Goal: Information Seeking & Learning: Learn about a topic

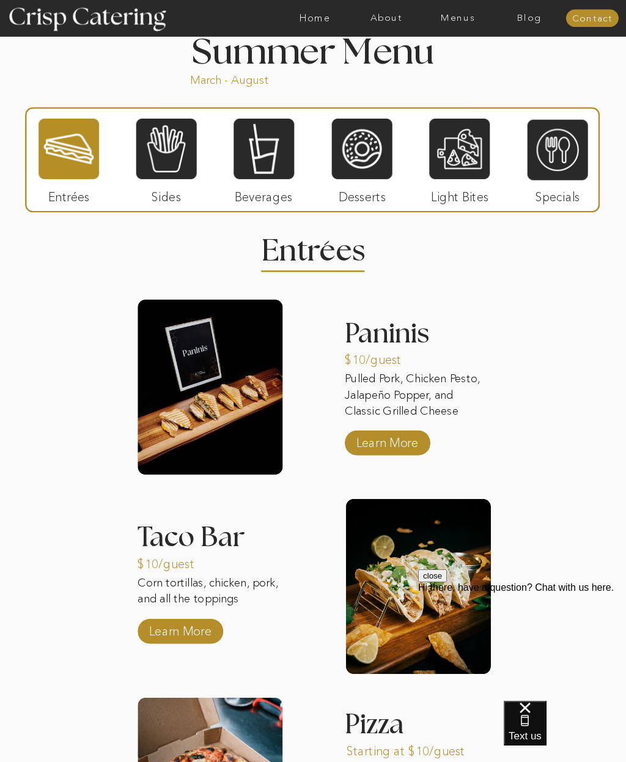
scroll to position [895, 0]
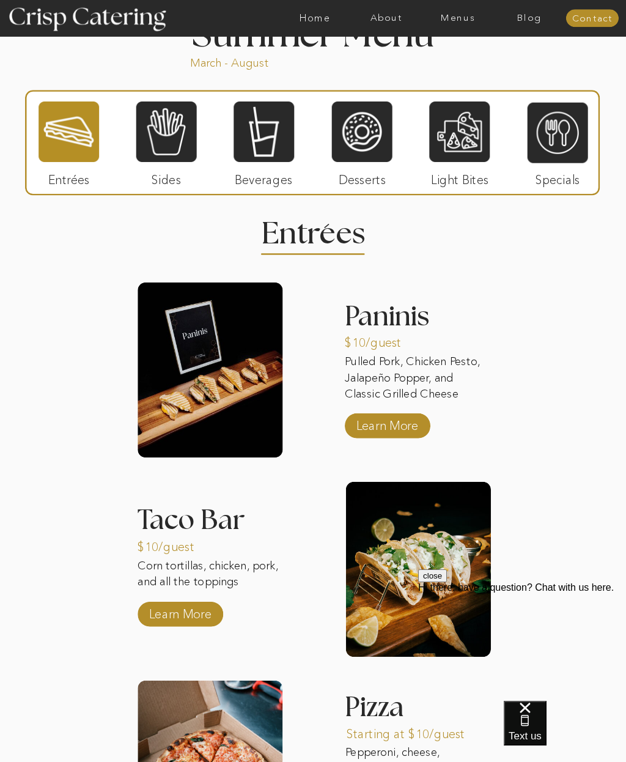
click at [206, 620] on p "Learn More" at bounding box center [179, 611] width 69 height 30
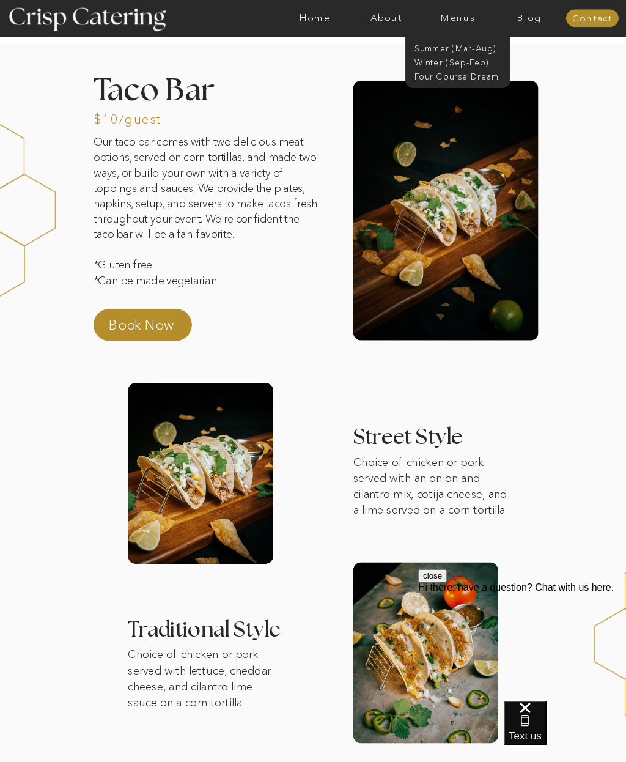
click at [483, 65] on nav "Winter (Sep-Feb)" at bounding box center [457, 61] width 86 height 10
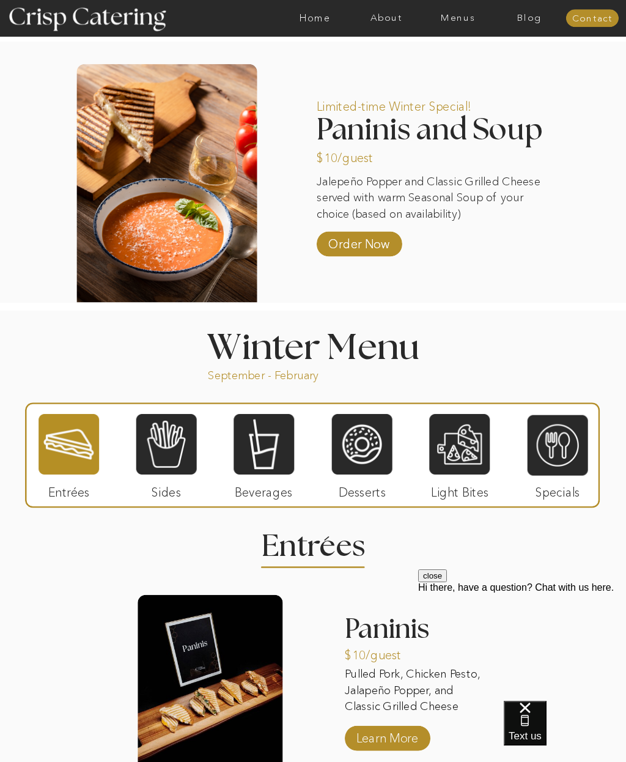
scroll to position [862, 0]
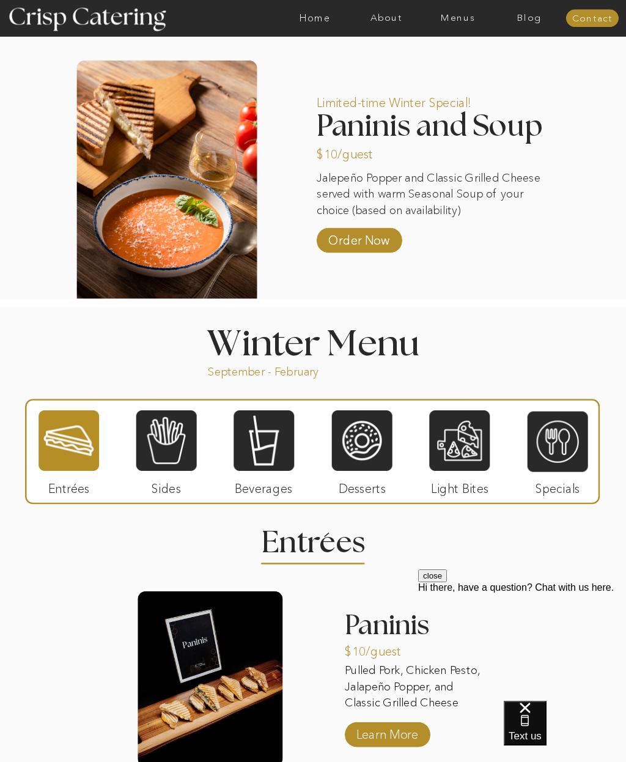
click at [482, 133] on h2 "Paninis and Soup" at bounding box center [440, 126] width 247 height 28
click at [486, 117] on h2 "Paninis and Soup" at bounding box center [440, 126] width 247 height 28
click at [518, 155] on div "About Home Menus Contact Blog About Crisp Crisp Cares Reviews faq About Home Me…" at bounding box center [313, 567] width 626 height 2859
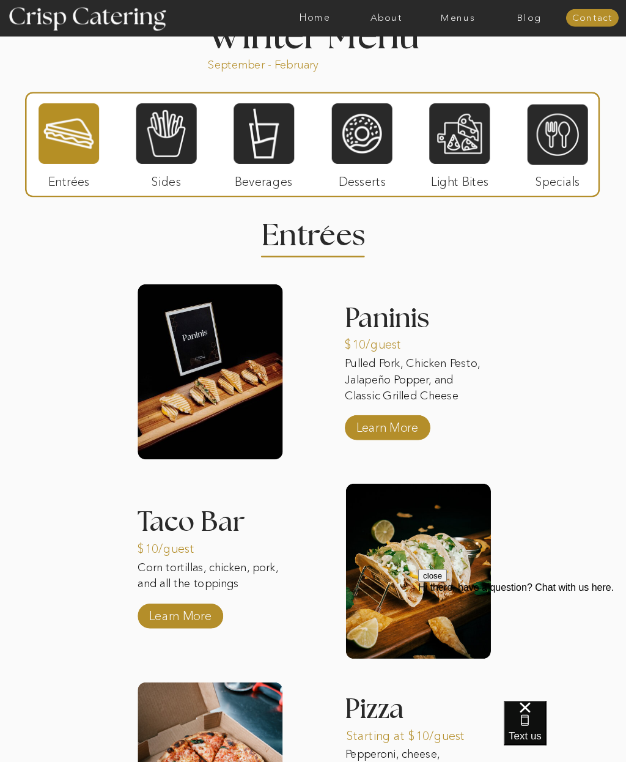
scroll to position [1169, 0]
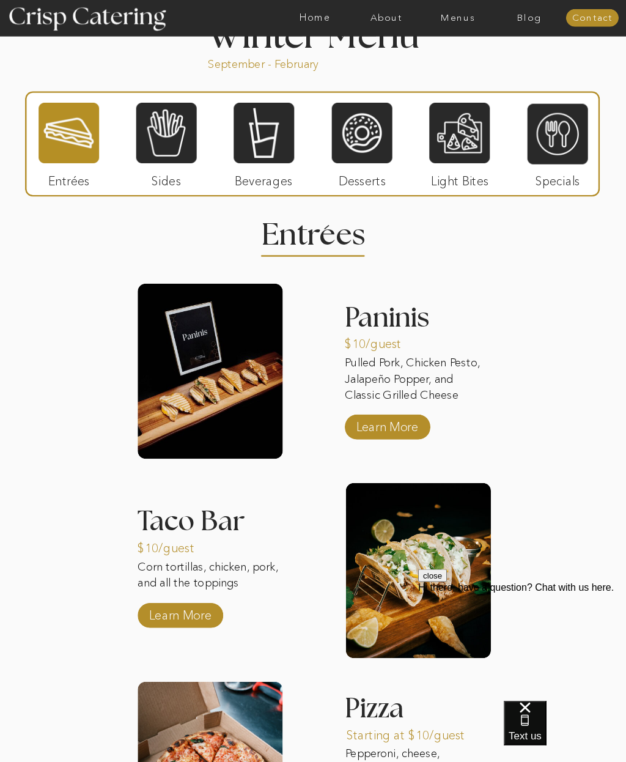
click at [393, 432] on p "Learn More" at bounding box center [387, 425] width 69 height 30
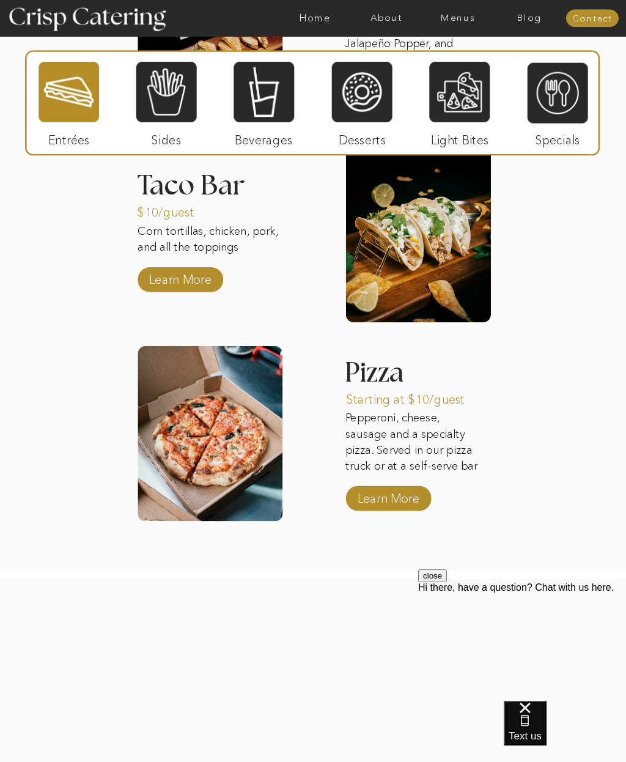
scroll to position [1508, 0]
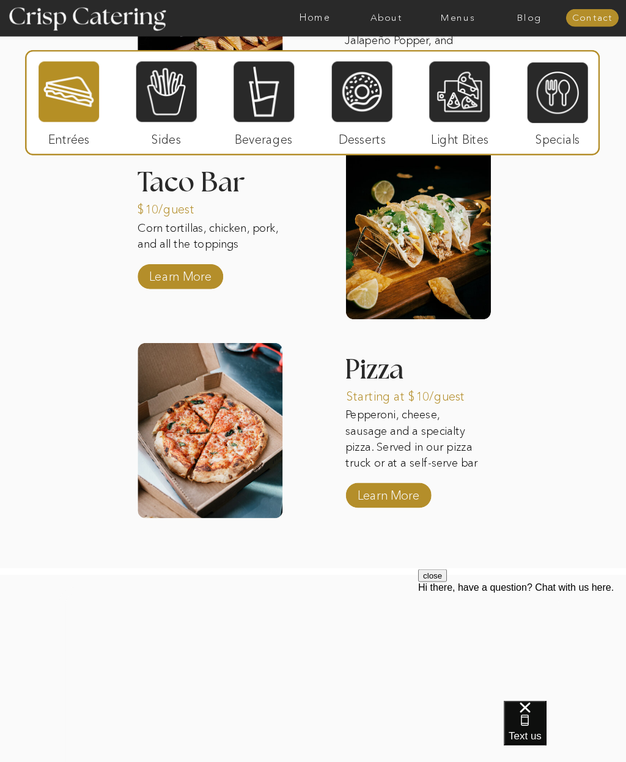
click at [409, 502] on p "Learn More" at bounding box center [388, 493] width 69 height 30
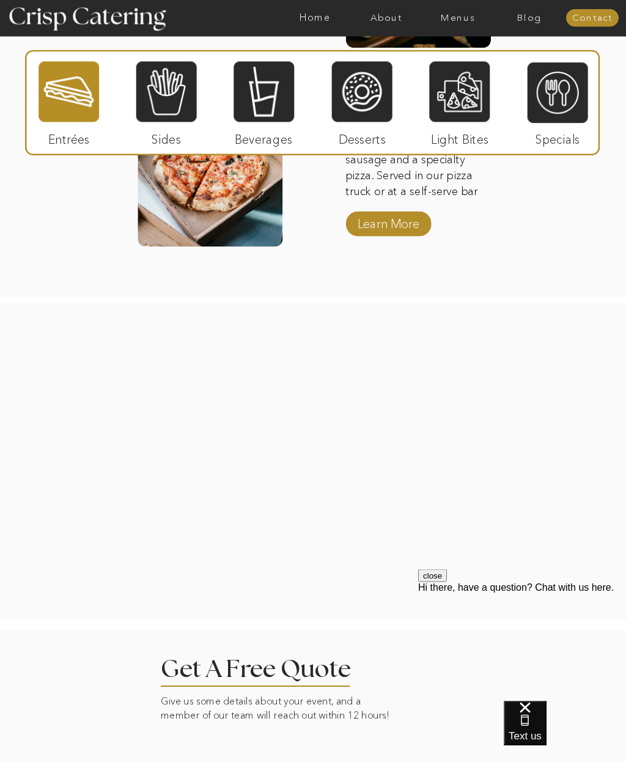
scroll to position [1780, 0]
click at [445, 502] on div at bounding box center [312, 461] width 507 height 292
click at [304, 446] on div at bounding box center [312, 461] width 507 height 292
click at [304, 457] on div at bounding box center [312, 461] width 507 height 292
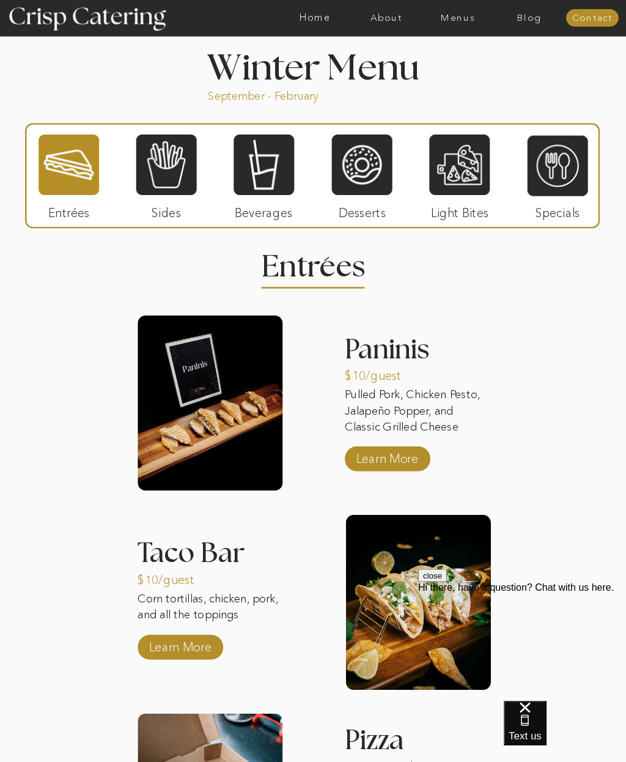
scroll to position [1138, 0]
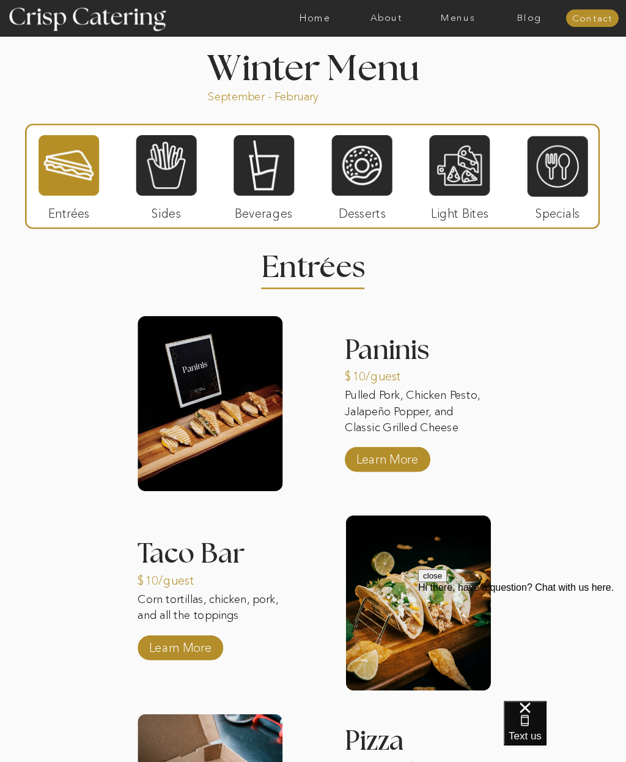
click at [241, 573] on div "About Home Menus Contact Blog About Crisp Crisp Cares Reviews faq About Home Me…" at bounding box center [313, 291] width 626 height 2859
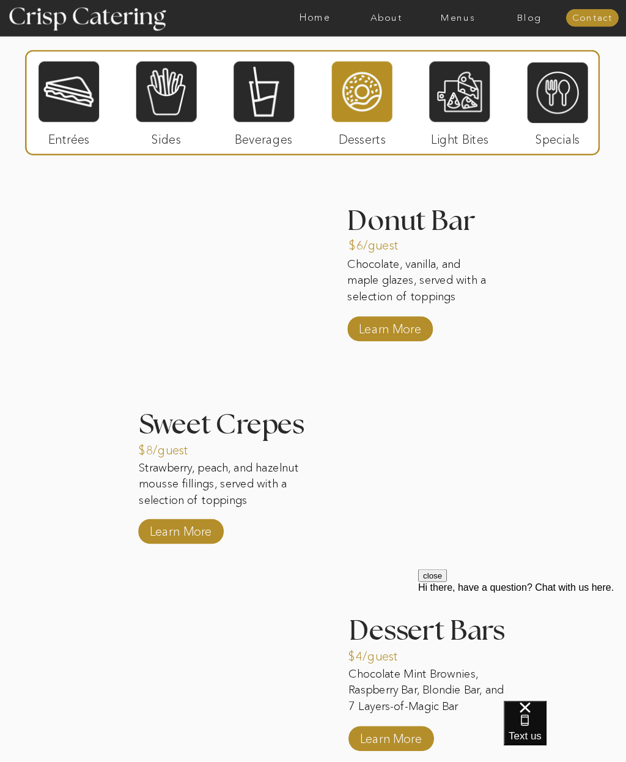
scroll to position [1278, 0]
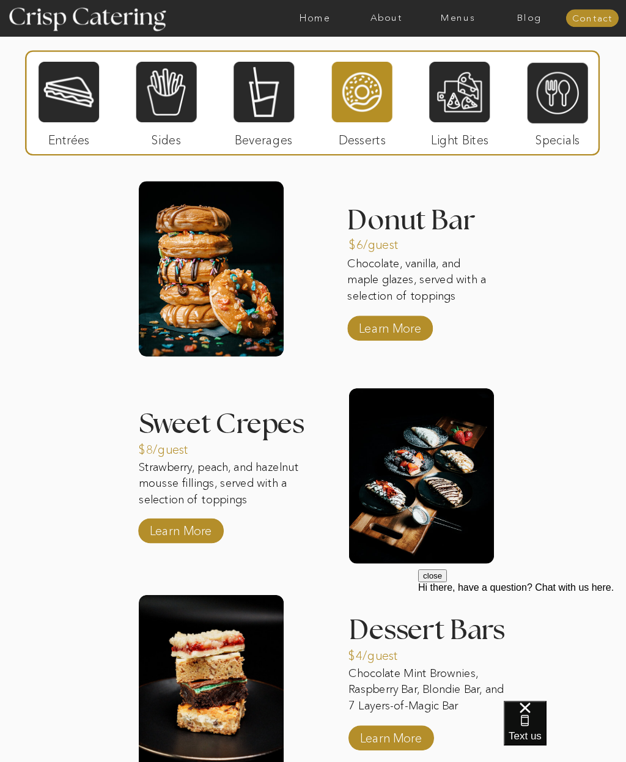
click at [414, 325] on p "Learn More" at bounding box center [389, 326] width 69 height 30
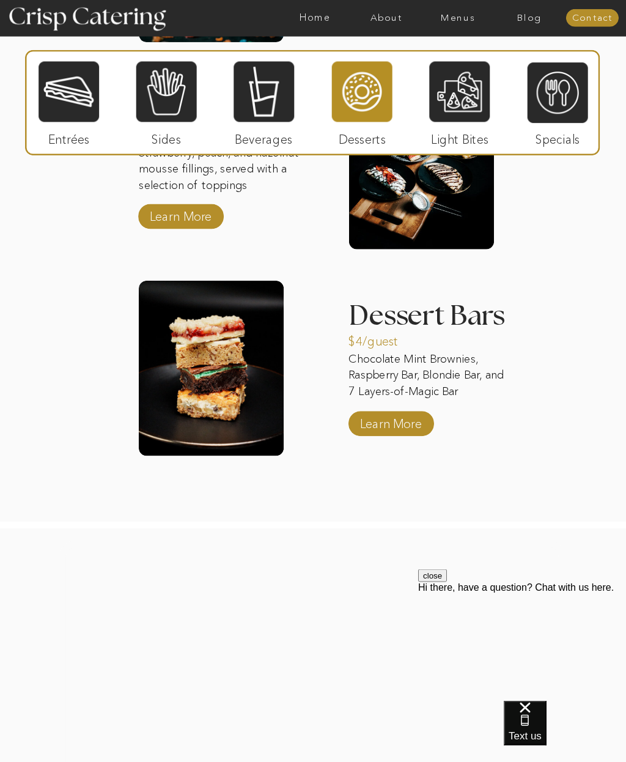
scroll to position [1592, 0]
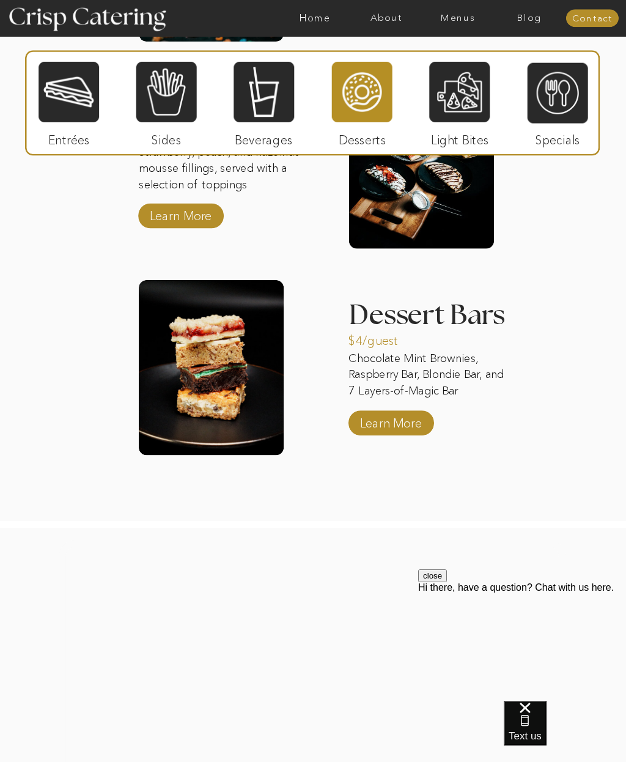
click at [413, 426] on p "Learn More" at bounding box center [390, 420] width 69 height 30
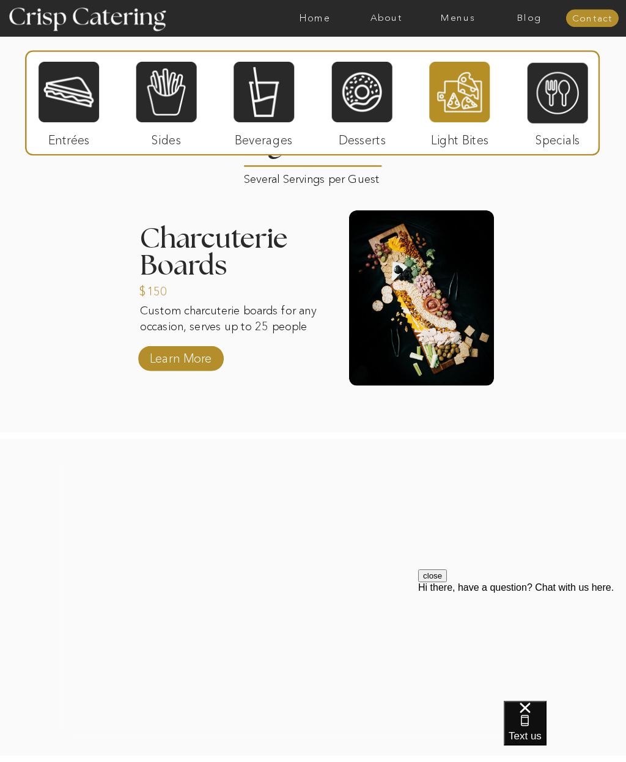
scroll to position [1263, 0]
click at [200, 347] on p "Learn More" at bounding box center [180, 357] width 69 height 30
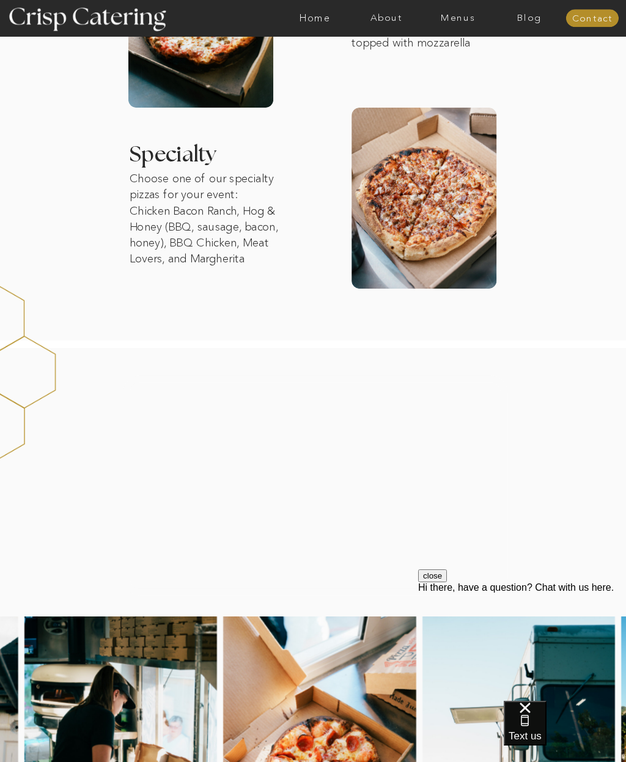
scroll to position [1005, 0]
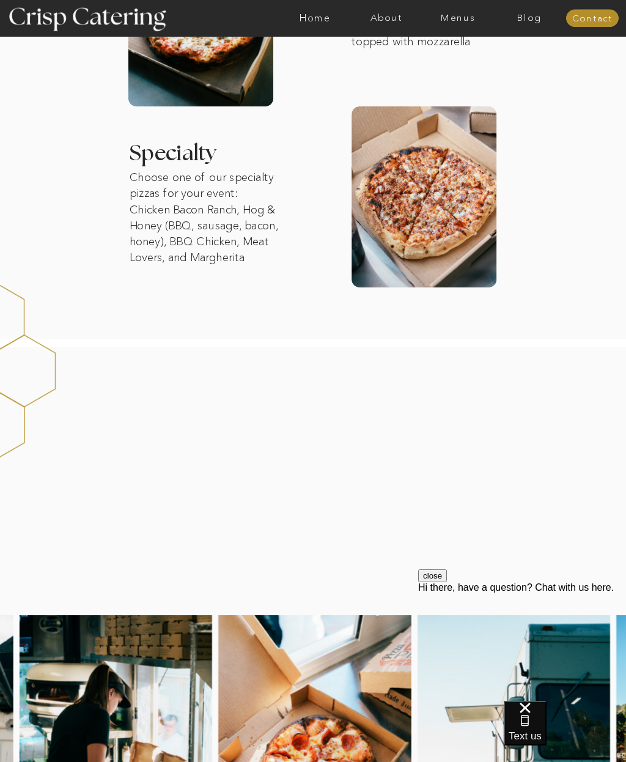
click at [373, 510] on div at bounding box center [315, 483] width 384 height 219
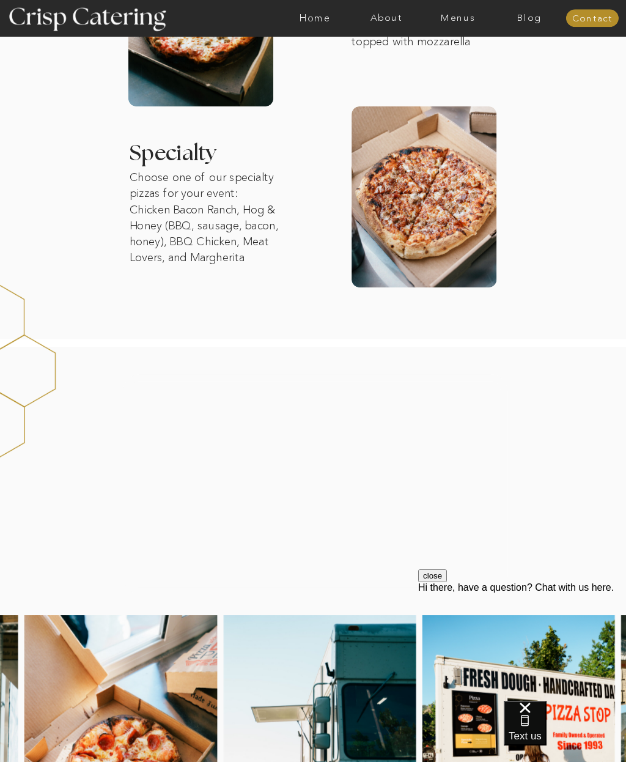
click at [317, 480] on div at bounding box center [315, 483] width 384 height 219
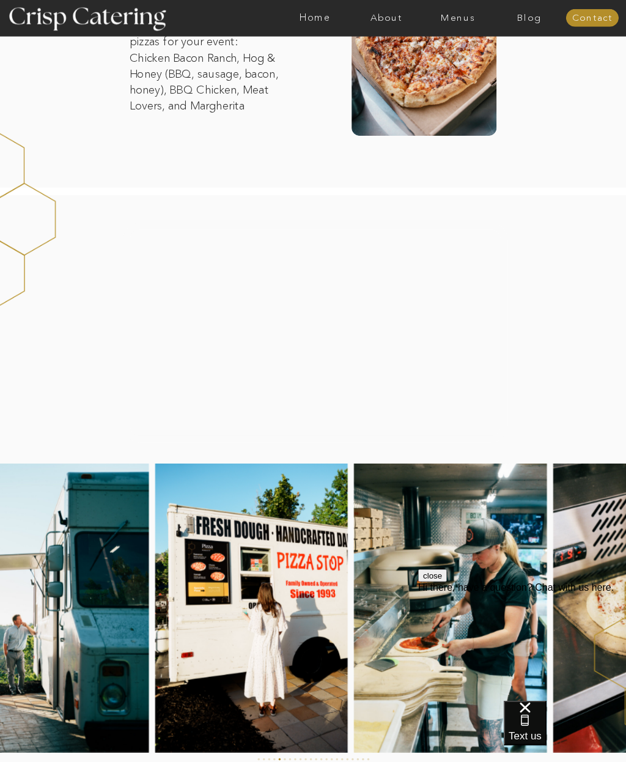
scroll to position [1156, 0]
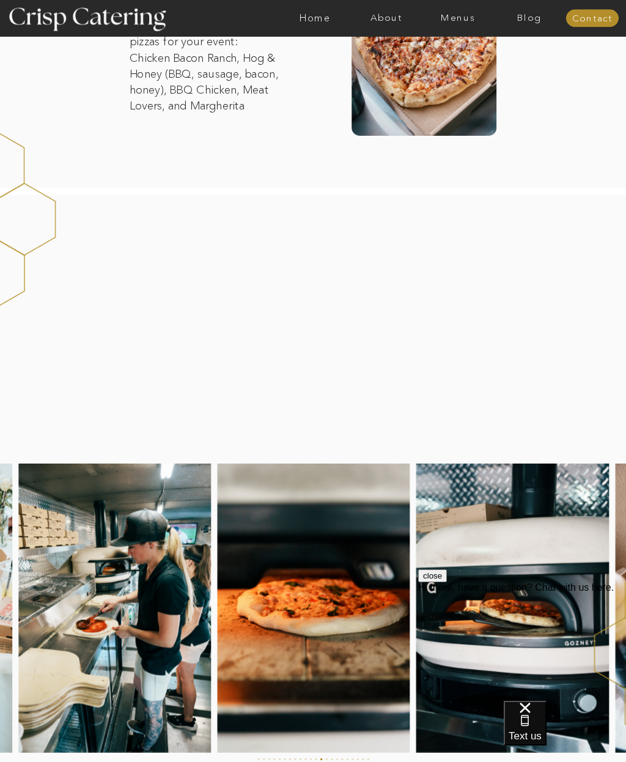
click at [383, 364] on div at bounding box center [315, 331] width 384 height 219
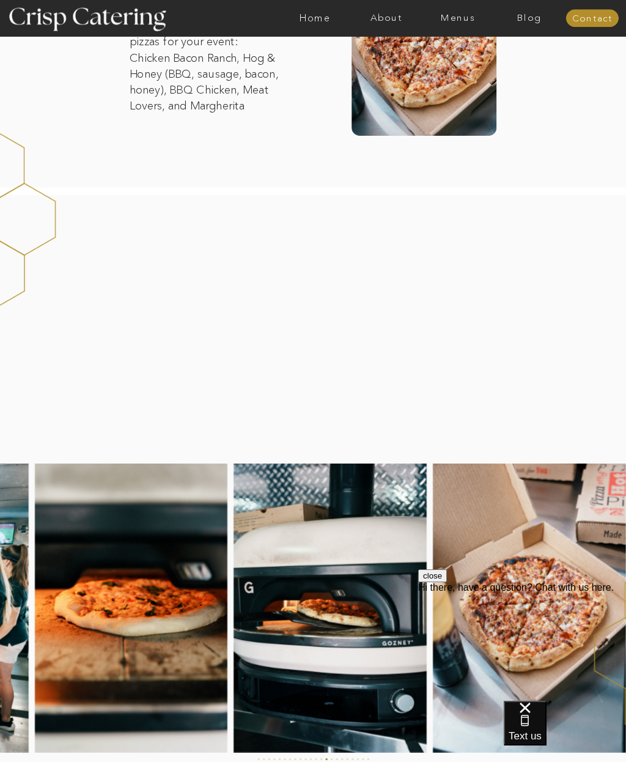
click at [310, 338] on div at bounding box center [315, 331] width 384 height 219
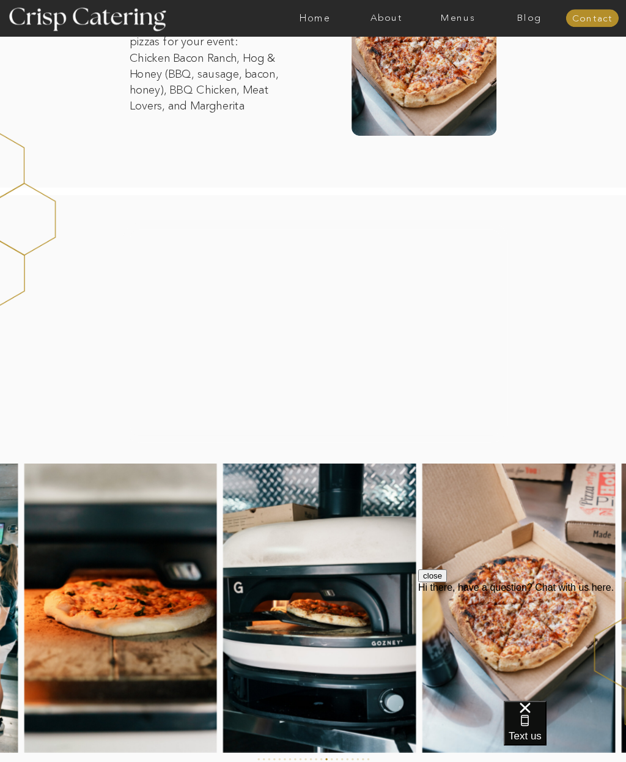
click at [300, 346] on div at bounding box center [315, 331] width 384 height 219
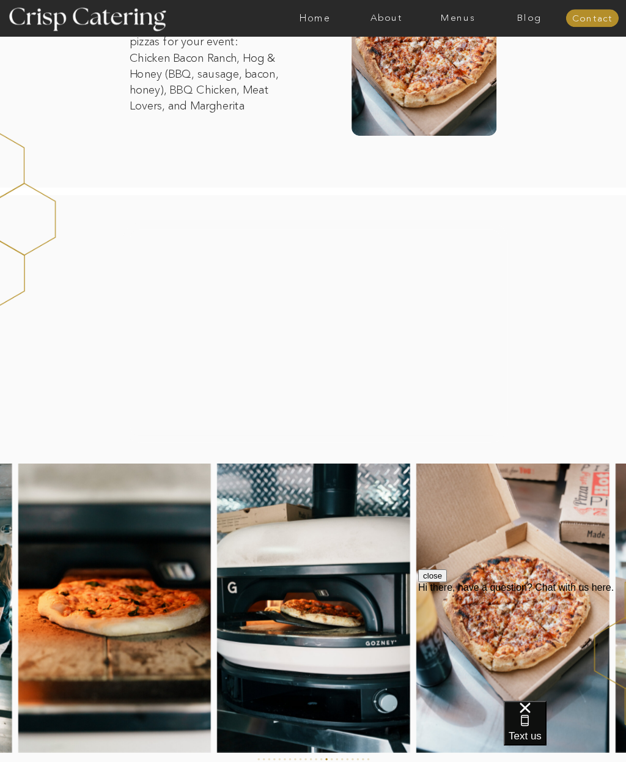
click at [318, 336] on div at bounding box center [315, 331] width 384 height 219
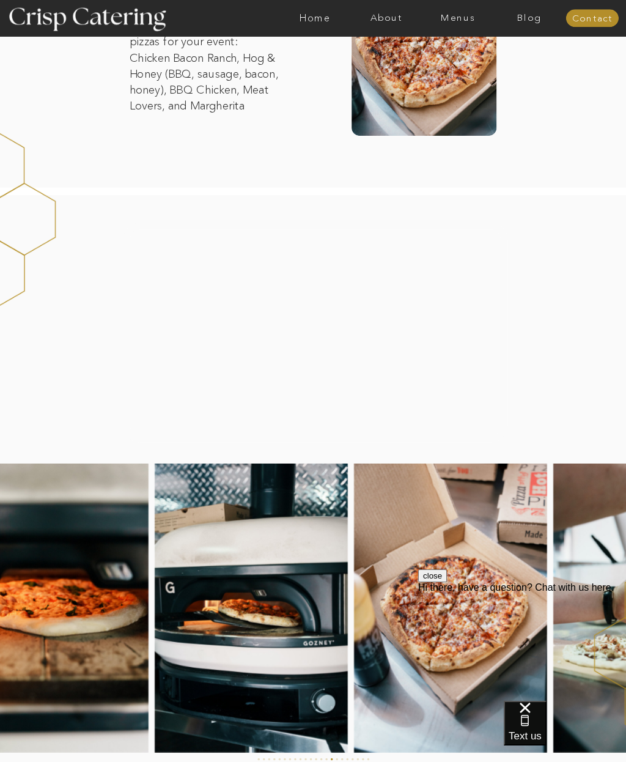
click at [314, 342] on div at bounding box center [315, 331] width 384 height 219
click at [259, 355] on div at bounding box center [315, 331] width 384 height 219
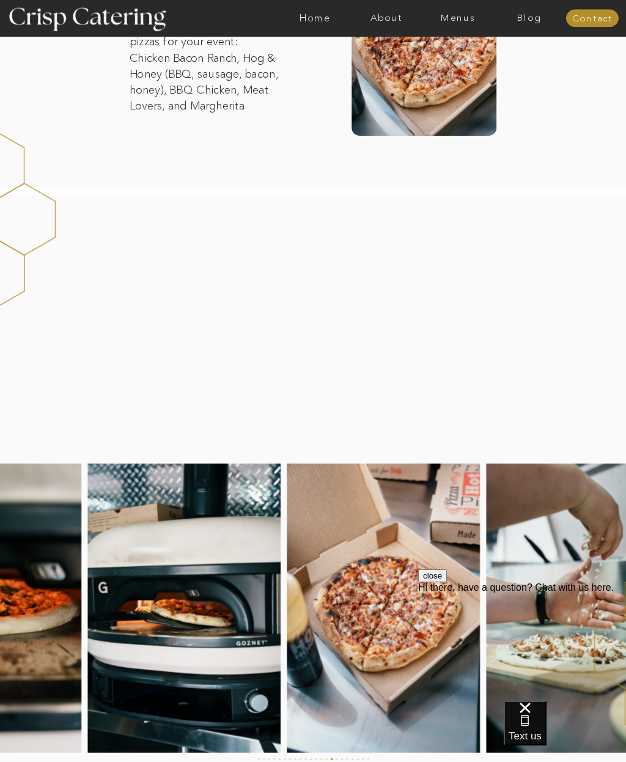
click at [175, 386] on div at bounding box center [315, 331] width 384 height 219
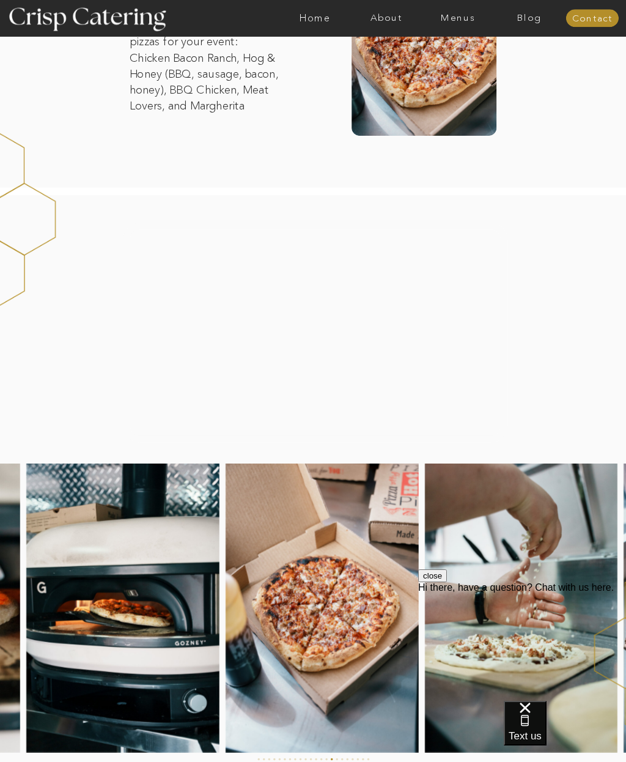
click at [392, 344] on div at bounding box center [315, 331] width 384 height 219
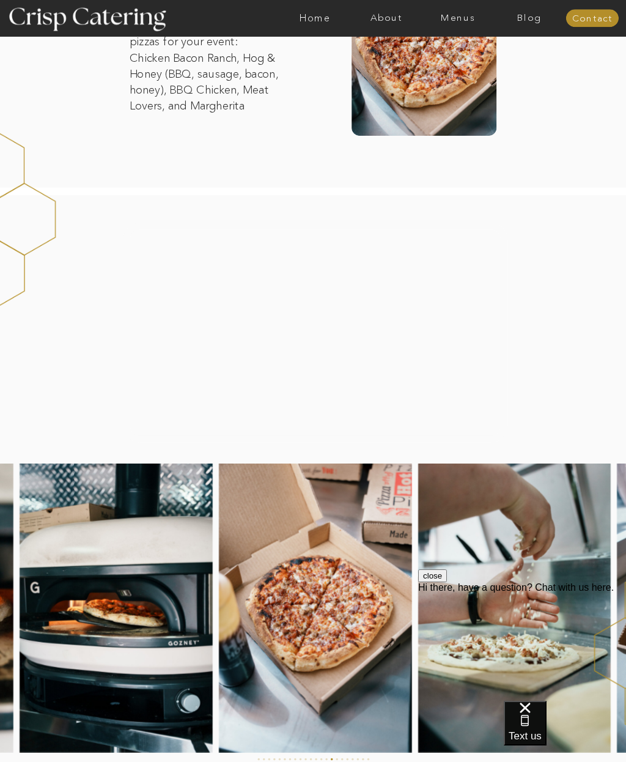
click at [458, 334] on div at bounding box center [315, 331] width 384 height 219
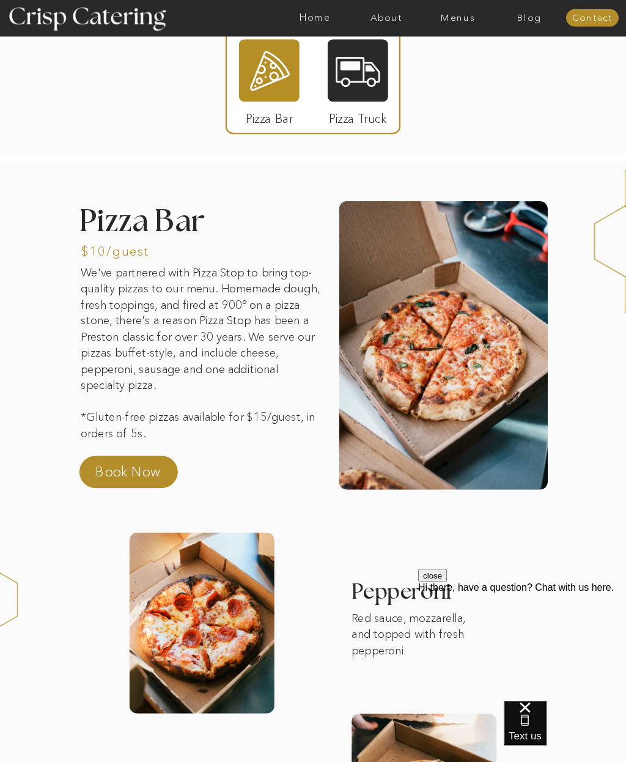
scroll to position [0, 0]
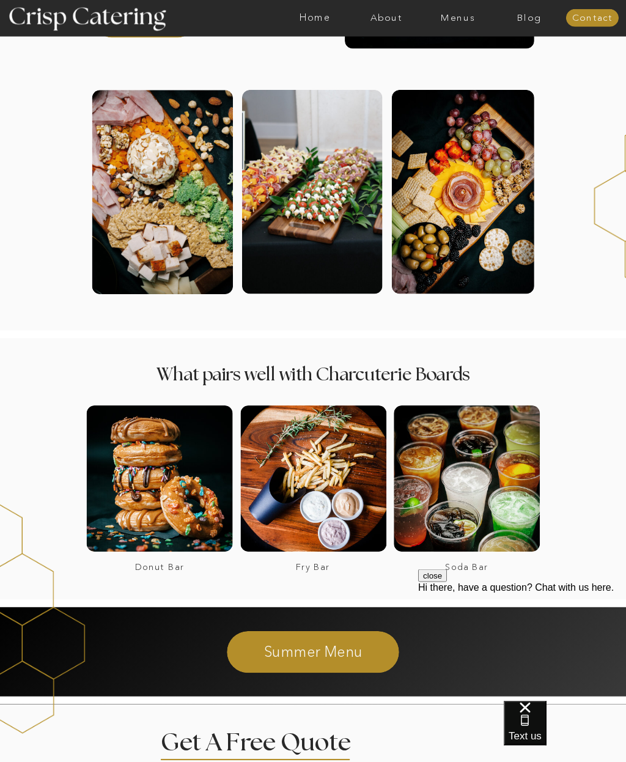
scroll to position [297, 0]
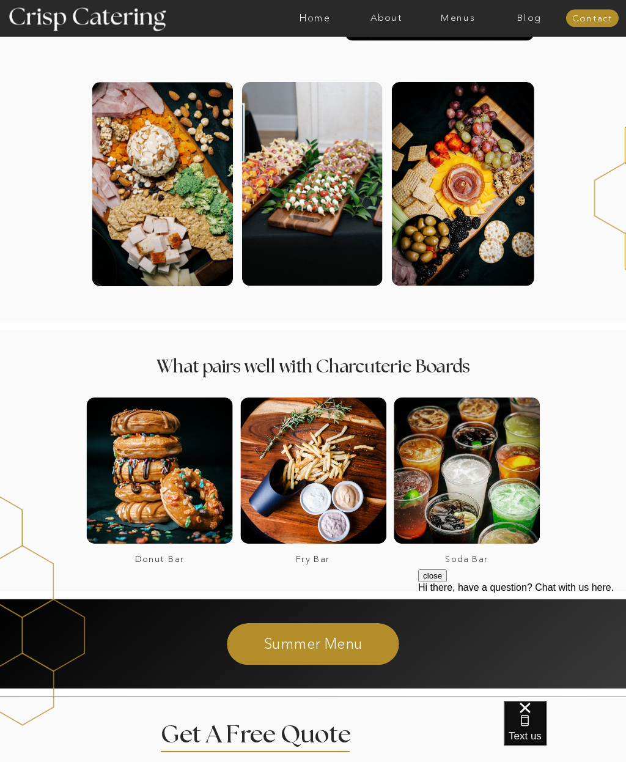
click at [486, 510] on div at bounding box center [467, 470] width 146 height 146
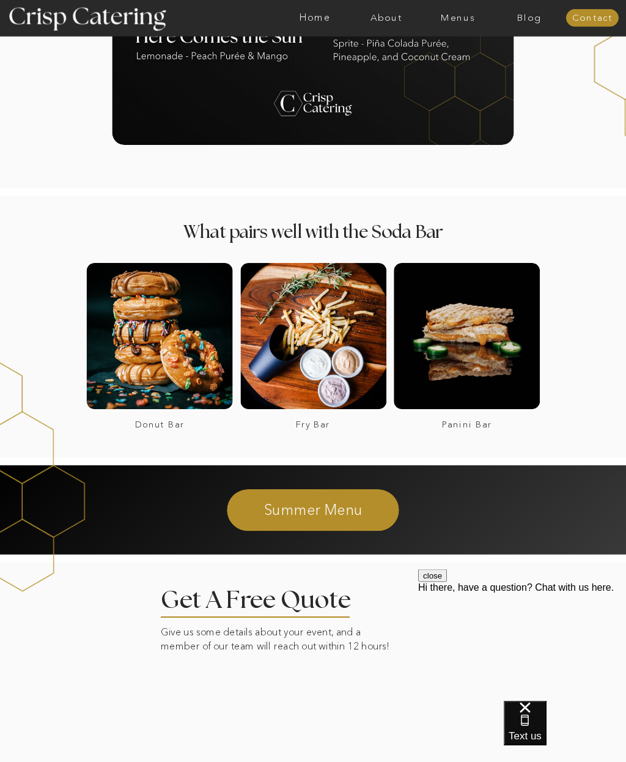
scroll to position [1276, 0]
click at [294, 361] on div at bounding box center [313, 336] width 146 height 146
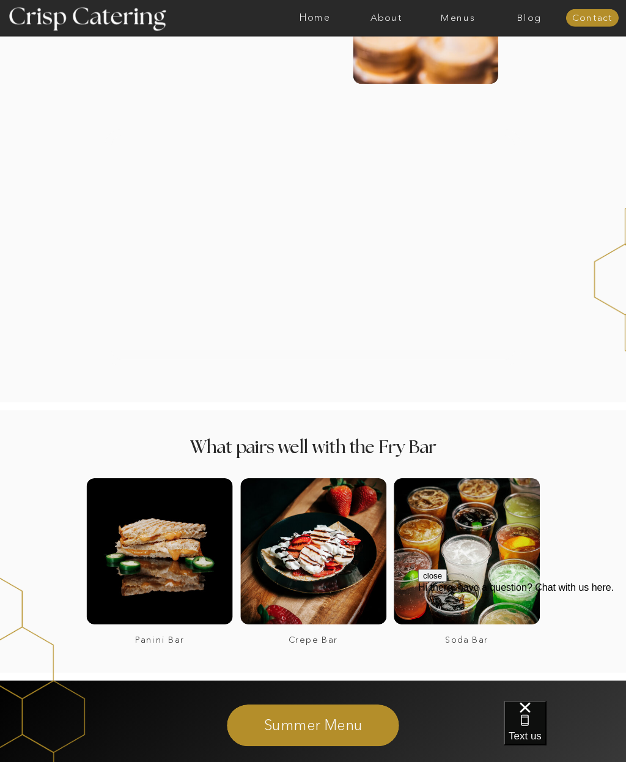
scroll to position [639, 0]
click at [342, 561] on div at bounding box center [313, 551] width 146 height 146
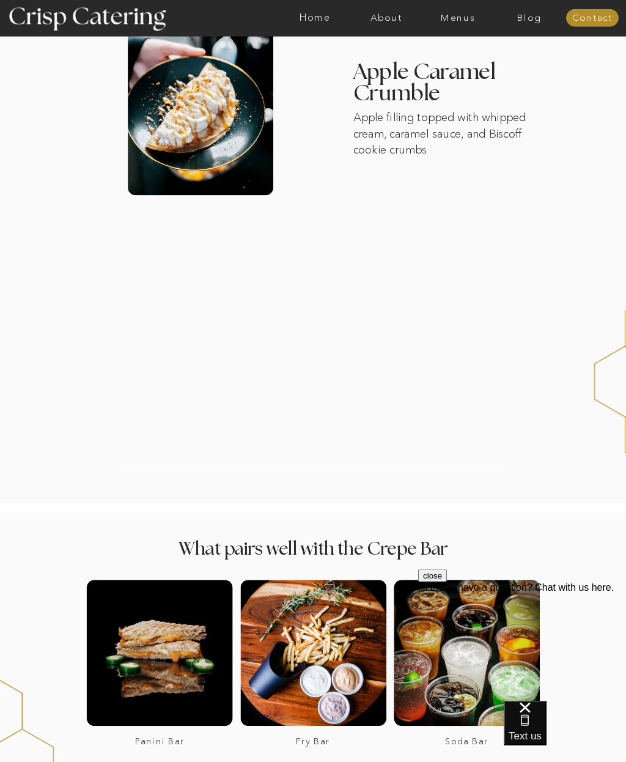
scroll to position [1064, 0]
click at [491, 448] on div at bounding box center [313, 350] width 416 height 243
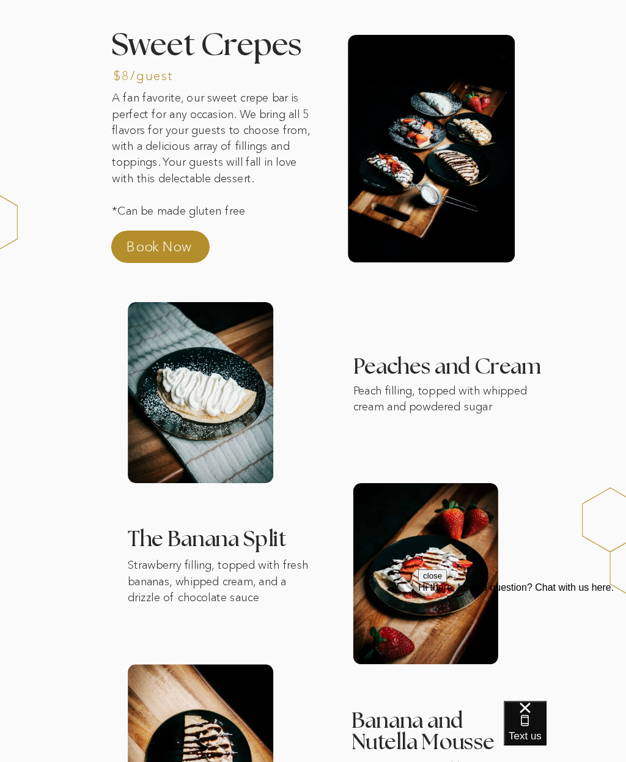
scroll to position [0, 0]
